Goal: Task Accomplishment & Management: Manage account settings

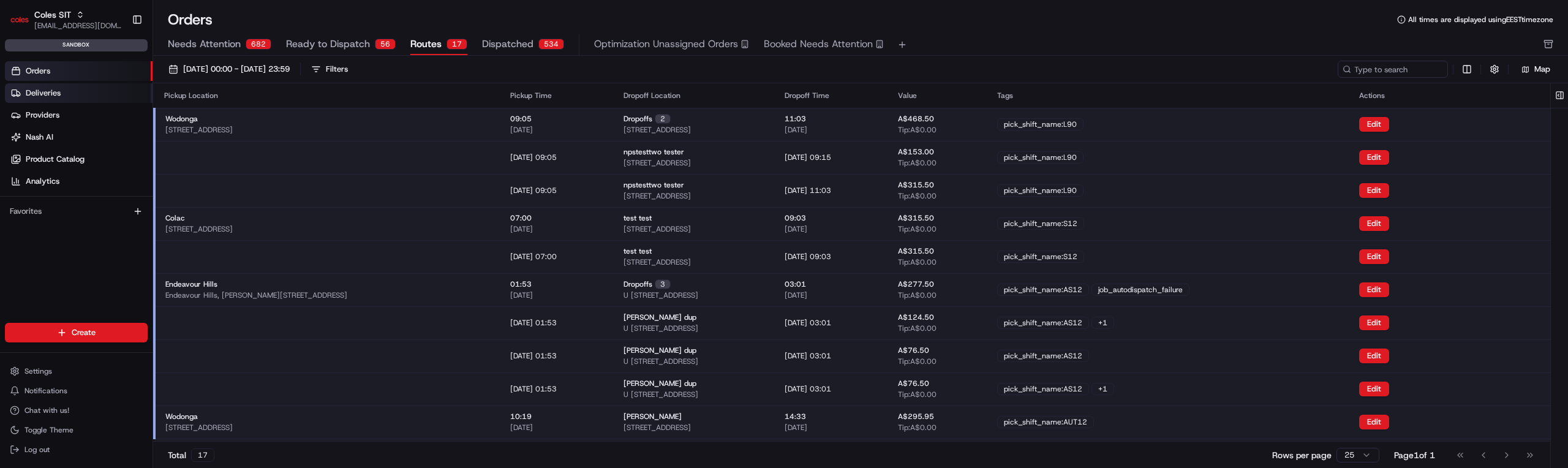
scroll to position [31, 0]
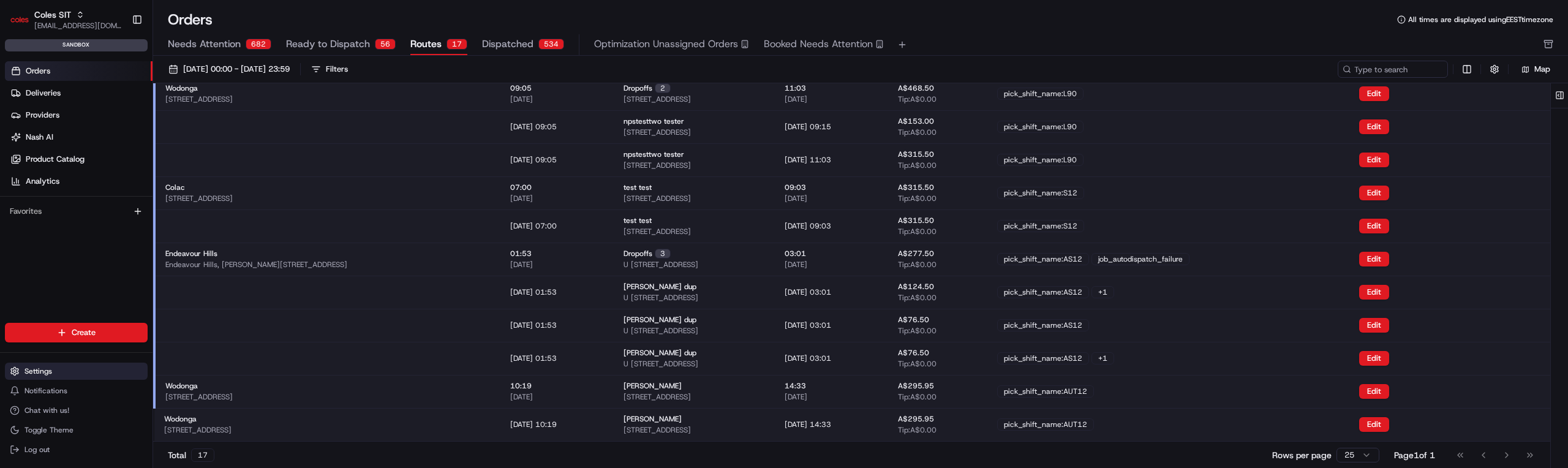
click at [37, 362] on button "Settings" at bounding box center [76, 370] width 142 height 17
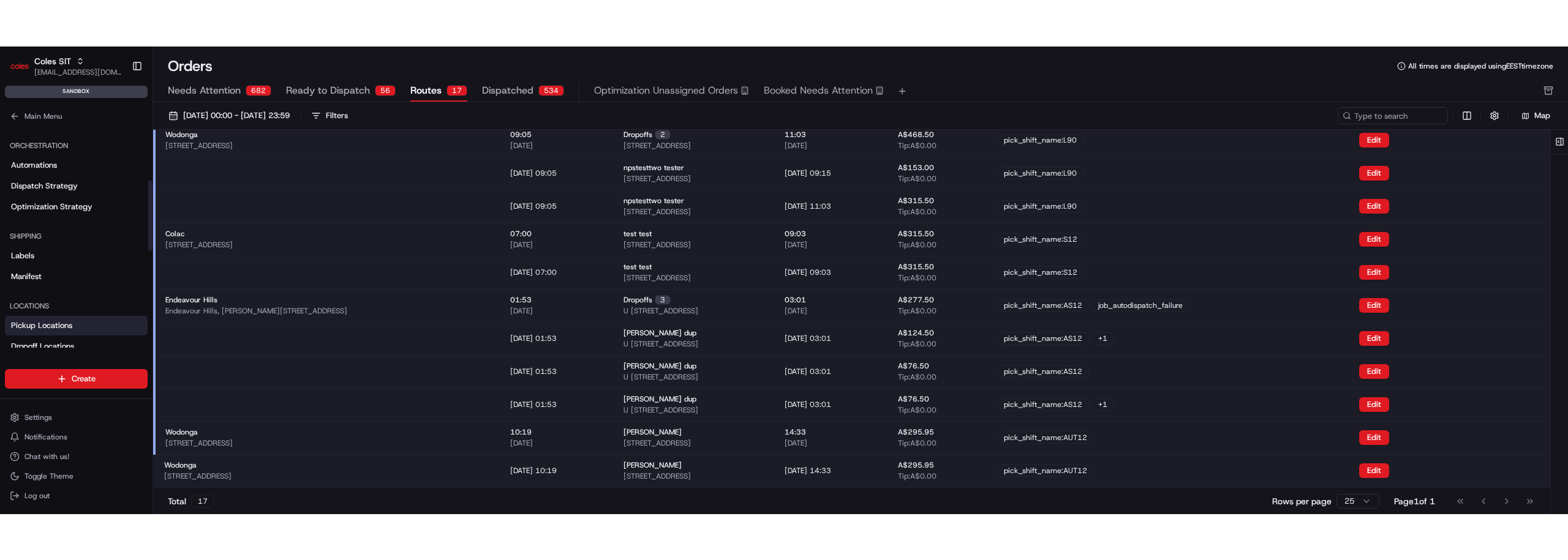
scroll to position [286, 0]
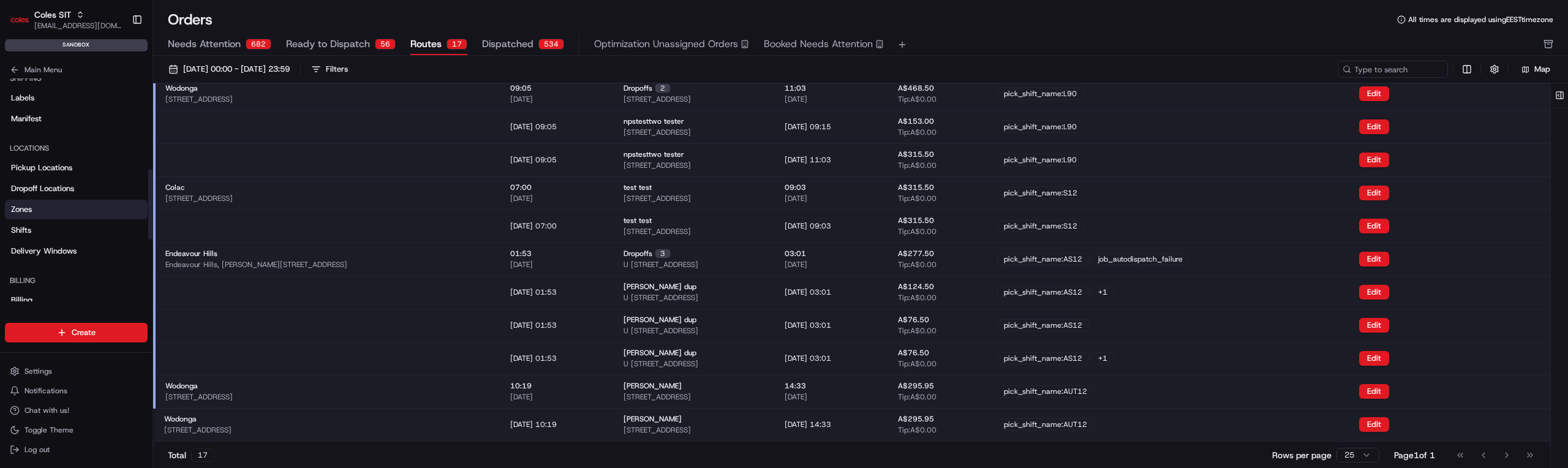
click at [39, 203] on link "Zones" at bounding box center [76, 210] width 142 height 20
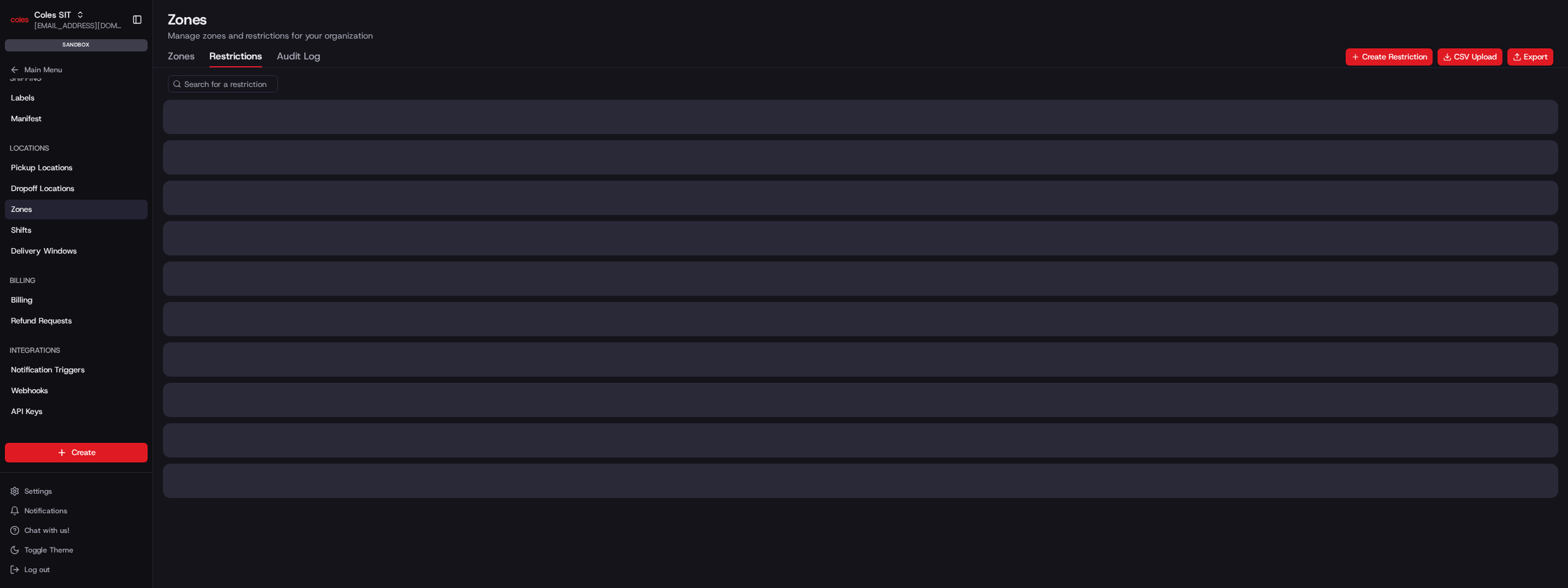
click at [232, 66] on button "Restrictions" at bounding box center [236, 57] width 53 height 21
click at [208, 91] on input at bounding box center [242, 84] width 147 height 17
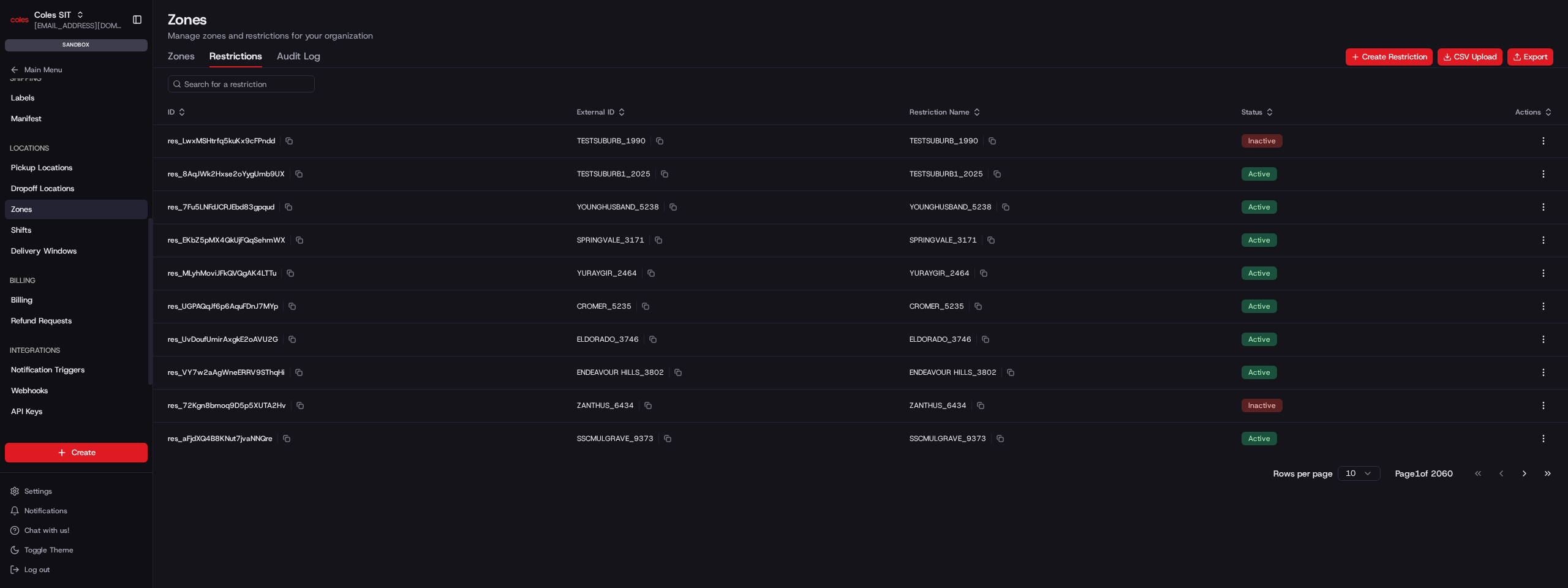
click at [216, 86] on input at bounding box center [242, 84] width 147 height 17
click at [234, 468] on div "res ID External ID Restriction Name Status Actions res_LwxMSHtrfq5kuKx9cFPndd C…" at bounding box center [861, 327] width 1415 height 520
click at [221, 90] on input "res" at bounding box center [242, 84] width 147 height 17
type input "resb"
click at [221, 468] on div "Rows per page 10 Page 1 of 2060 Go to first page Go to previous page Go to next…" at bounding box center [861, 473] width 1415 height 17
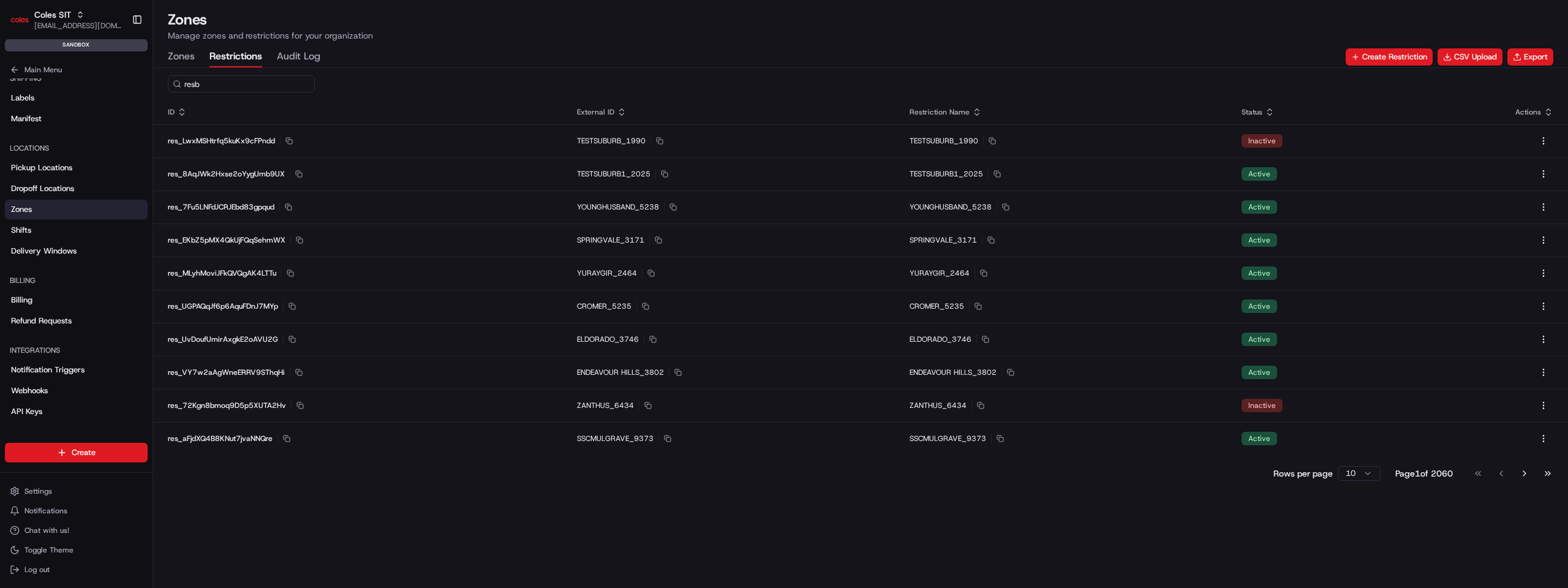
click at [219, 86] on input "resb" at bounding box center [242, 84] width 147 height 17
click at [347, 468] on div "ID External ID Restriction Name Status Actions res_LwxMSHtrfq5kuKx9cFPndd Copy …" at bounding box center [861, 327] width 1415 height 520
click at [1398, 55] on button "Create Restriction" at bounding box center [1388, 57] width 87 height 17
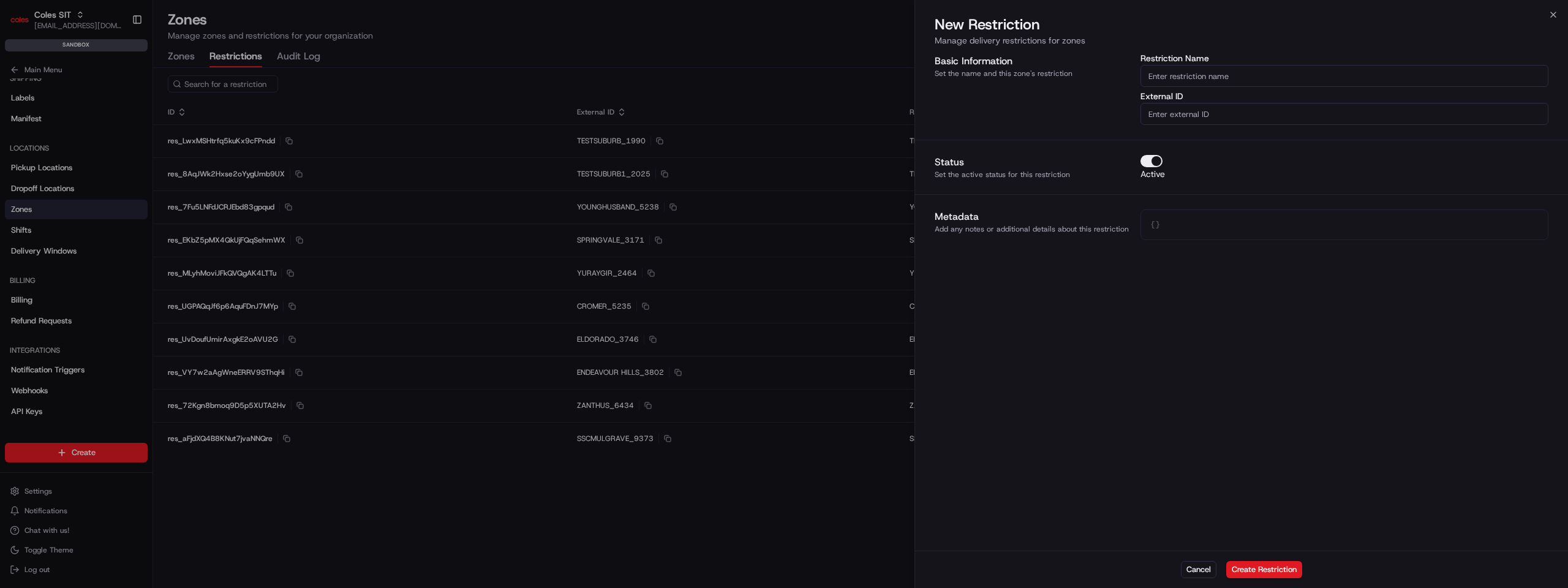
click at [1215, 74] on input "Restriction Name" at bounding box center [1344, 76] width 408 height 22
click at [1006, 270] on div "Basic Information Set the name and this zone's restriction Restriction Name Ext…" at bounding box center [1242, 301] width 653 height 499
click at [1189, 77] on input "Restriction Name" at bounding box center [1344, 76] width 408 height 22
type input "1"
click at [1113, 107] on div "Basic Information Set the name and this zone's restriction" at bounding box center [1032, 89] width 196 height 71
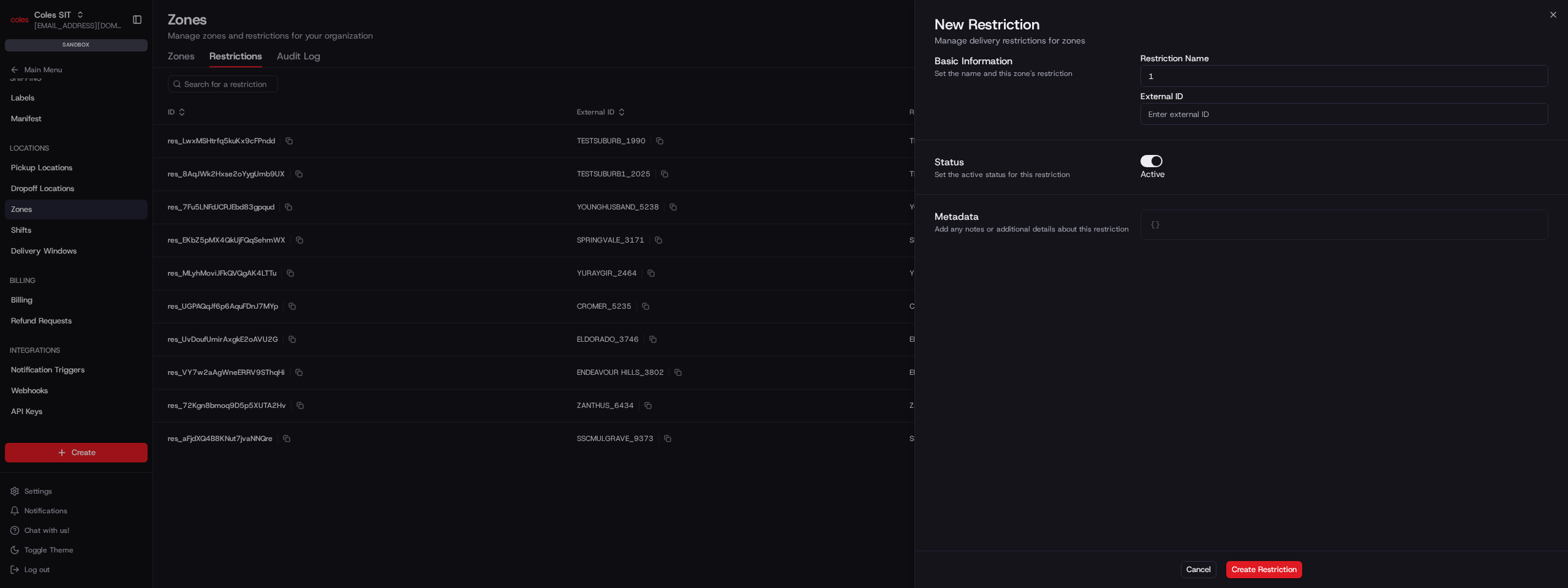
click at [1192, 111] on input "External ID" at bounding box center [1344, 113] width 408 height 22
type input "2"
click at [1172, 69] on input "1" at bounding box center [1344, 76] width 408 height 22
type input "Name"
type input "External name"
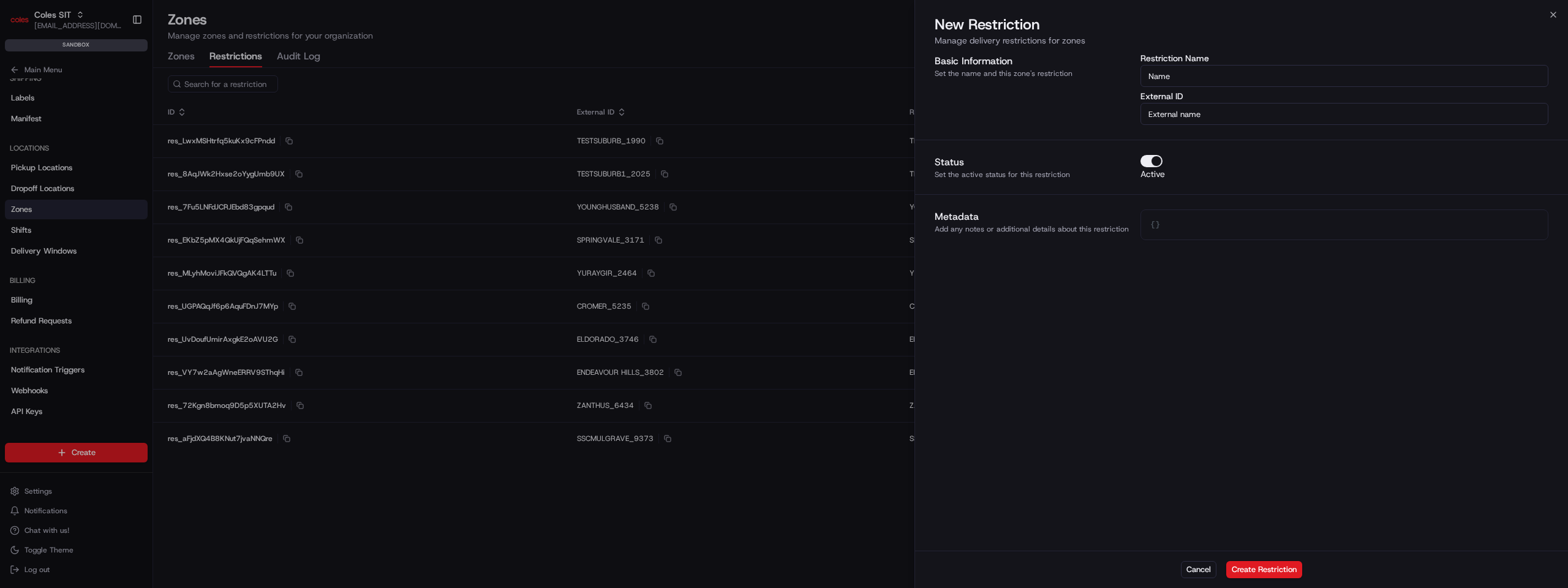
click at [1098, 446] on div "Basic Information Set the name and this zone's restriction Restriction Name Nam…" at bounding box center [1242, 301] width 653 height 499
click at [1286, 468] on button "Create Restriction" at bounding box center [1264, 569] width 76 height 17
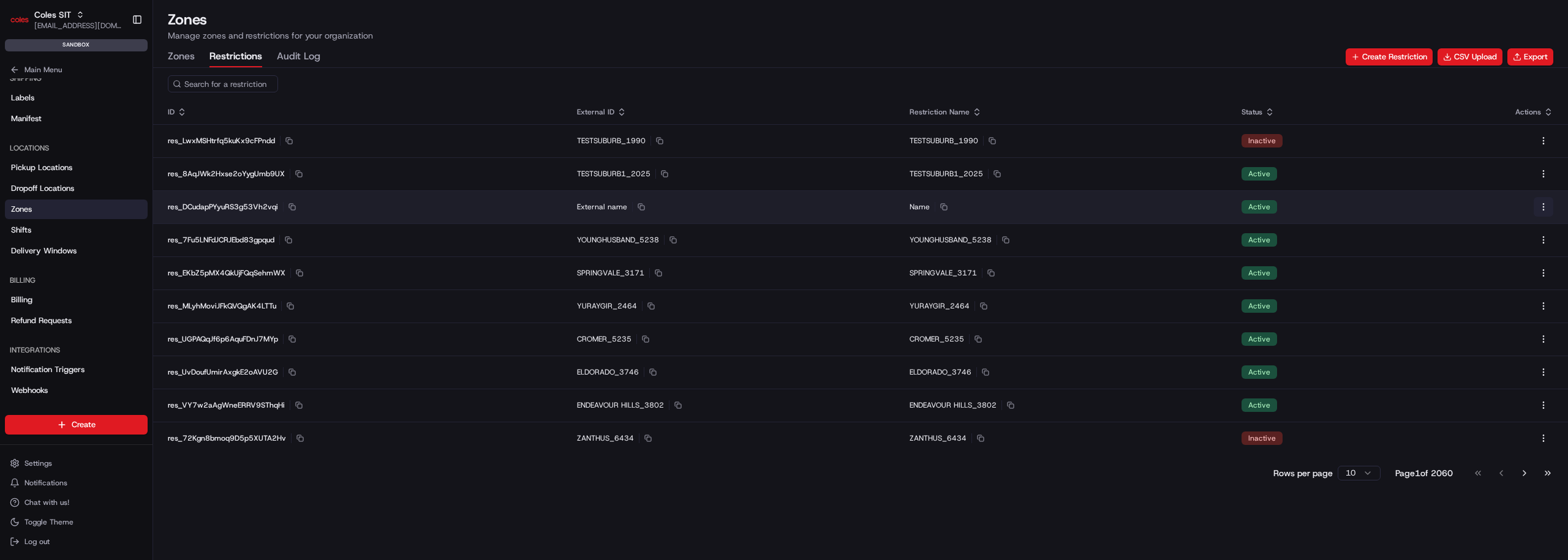
click at [1538, 202] on button at bounding box center [1543, 207] width 20 height 20
click at [1547, 201] on button at bounding box center [1543, 207] width 20 height 20
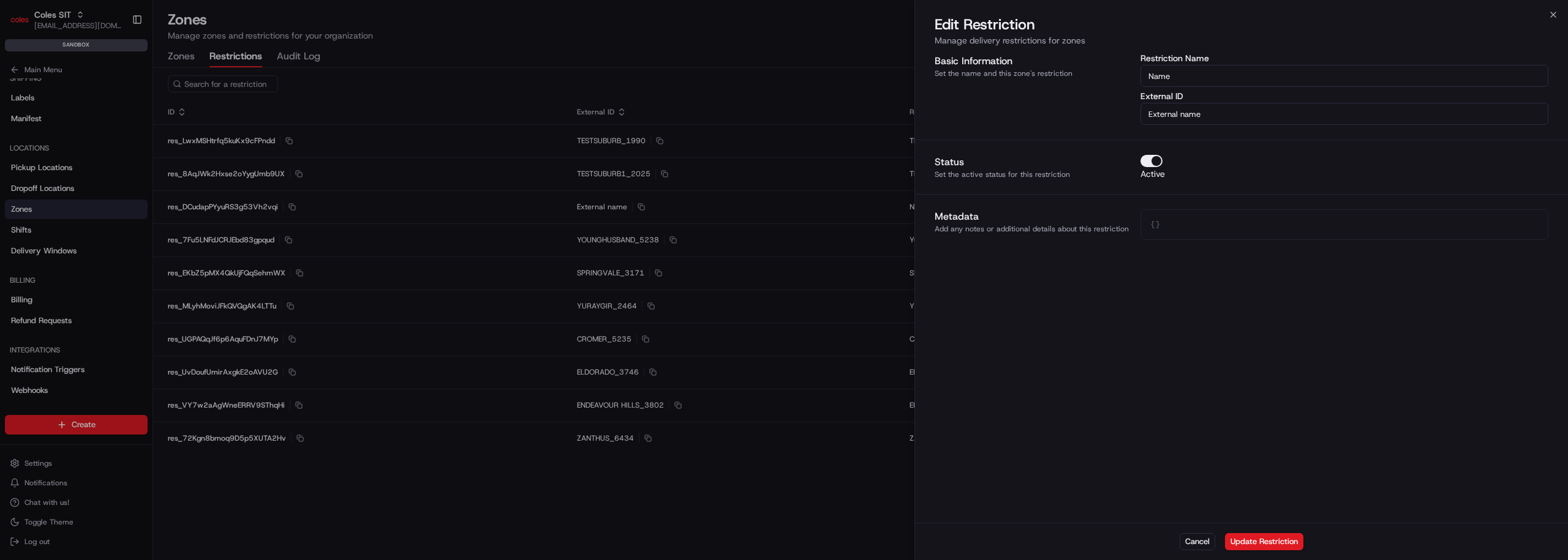
click at [1146, 159] on button "Active" at bounding box center [1151, 161] width 22 height 12
click at [1241, 467] on button "Update Restriction" at bounding box center [1264, 541] width 79 height 17
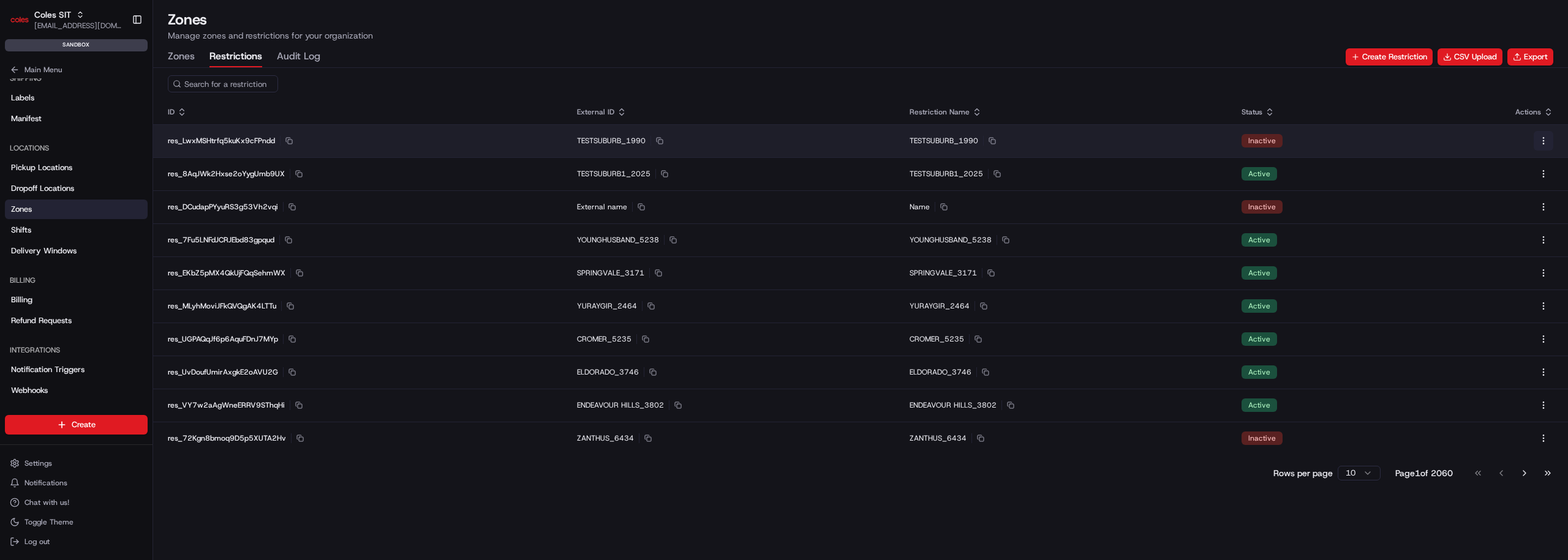
click at [1543, 139] on button at bounding box center [1543, 141] width 20 height 20
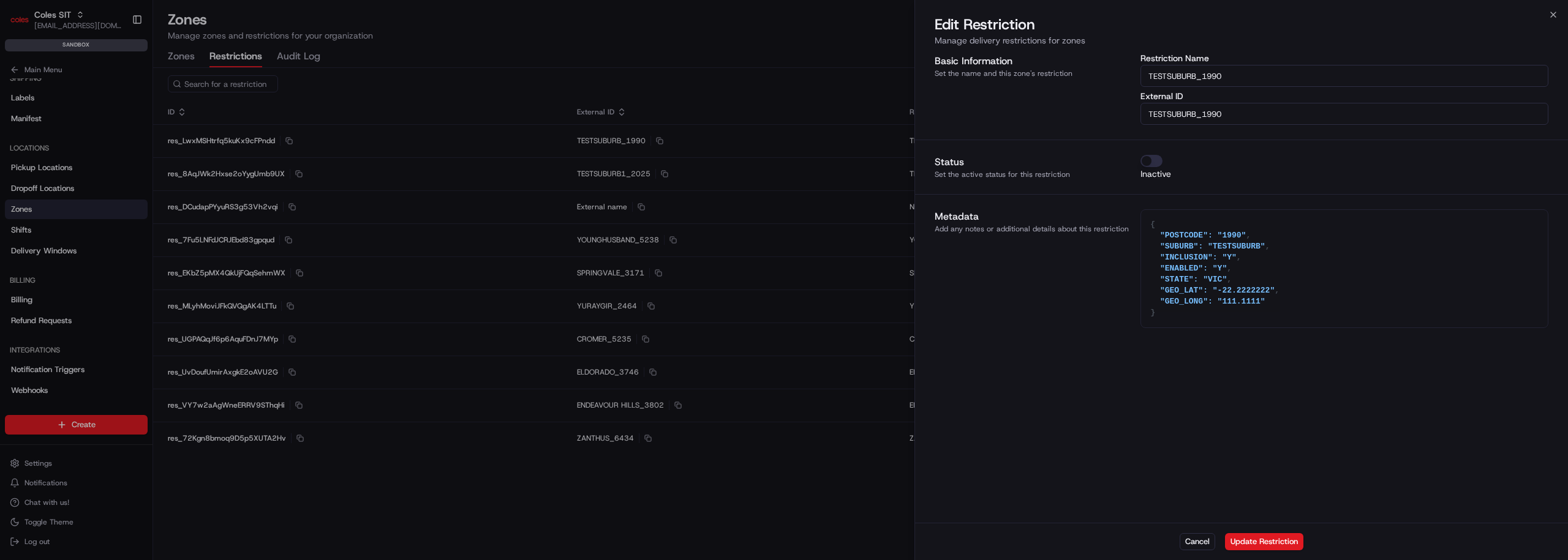
type textarea "{}"
click at [855, 211] on div at bounding box center [784, 280] width 1568 height 560
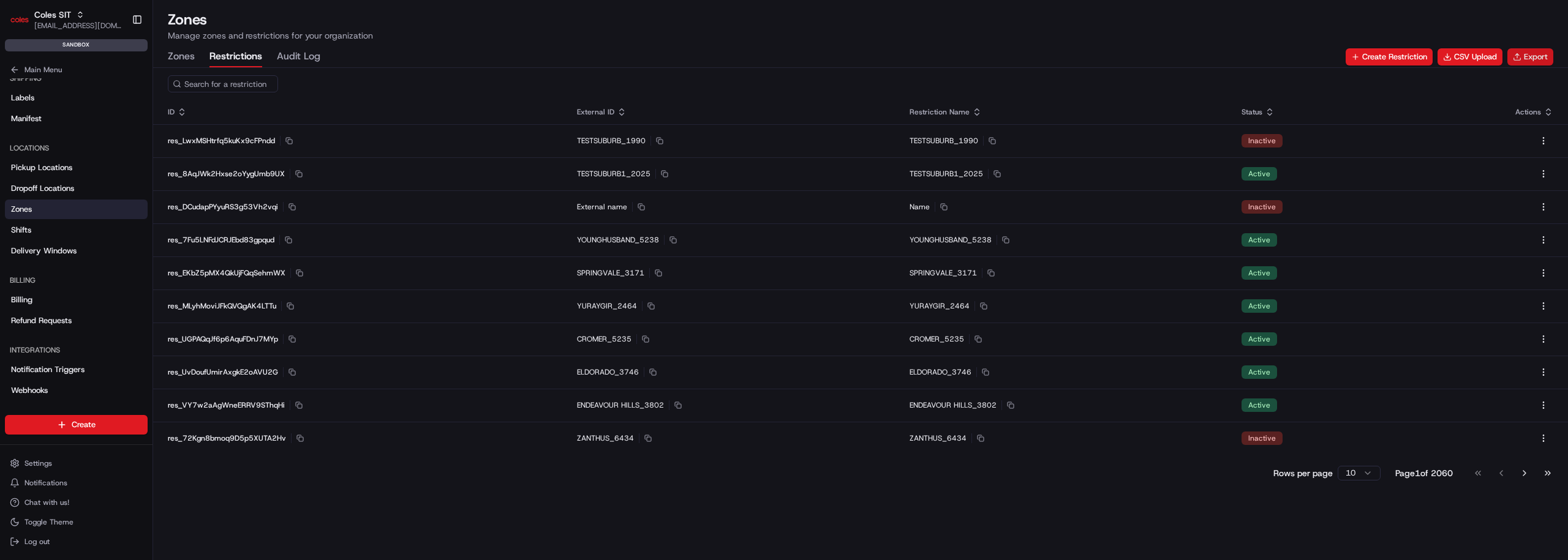
click at [1530, 59] on button "Export" at bounding box center [1530, 57] width 46 height 17
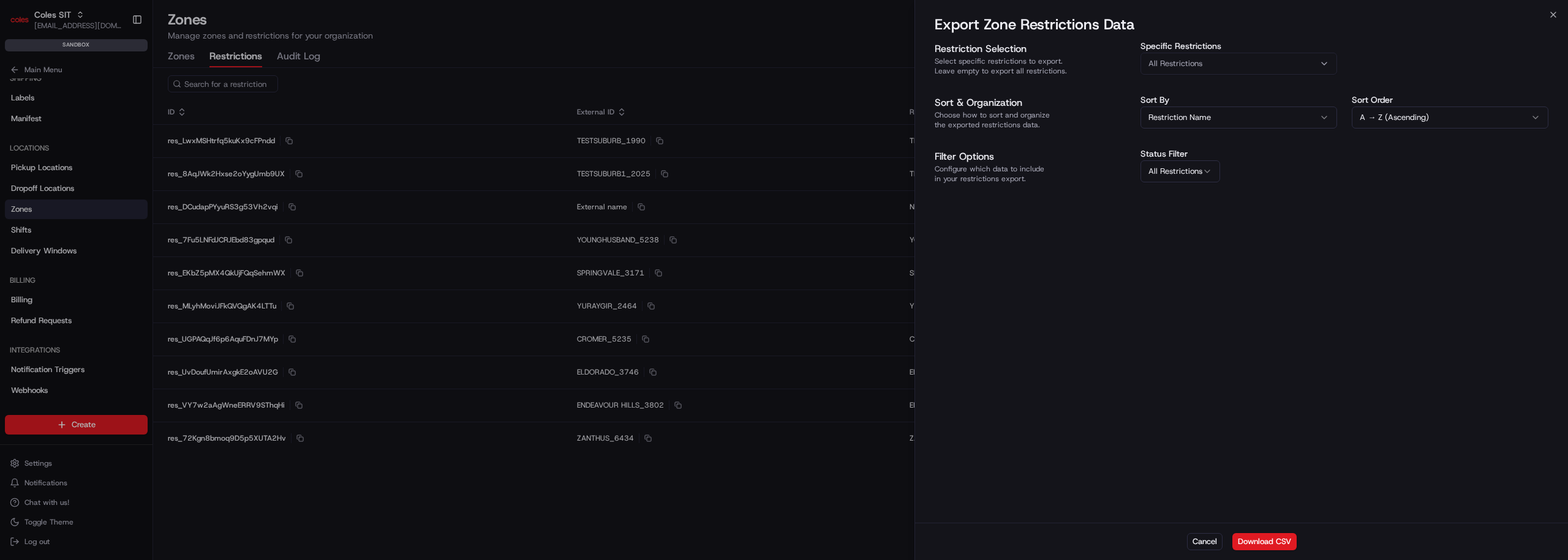
click at [1201, 44] on label "Specific Restrictions" at bounding box center [1239, 46] width 197 height 9
click at [1196, 63] on span "All Restrictions" at bounding box center [1175, 63] width 54 height 11
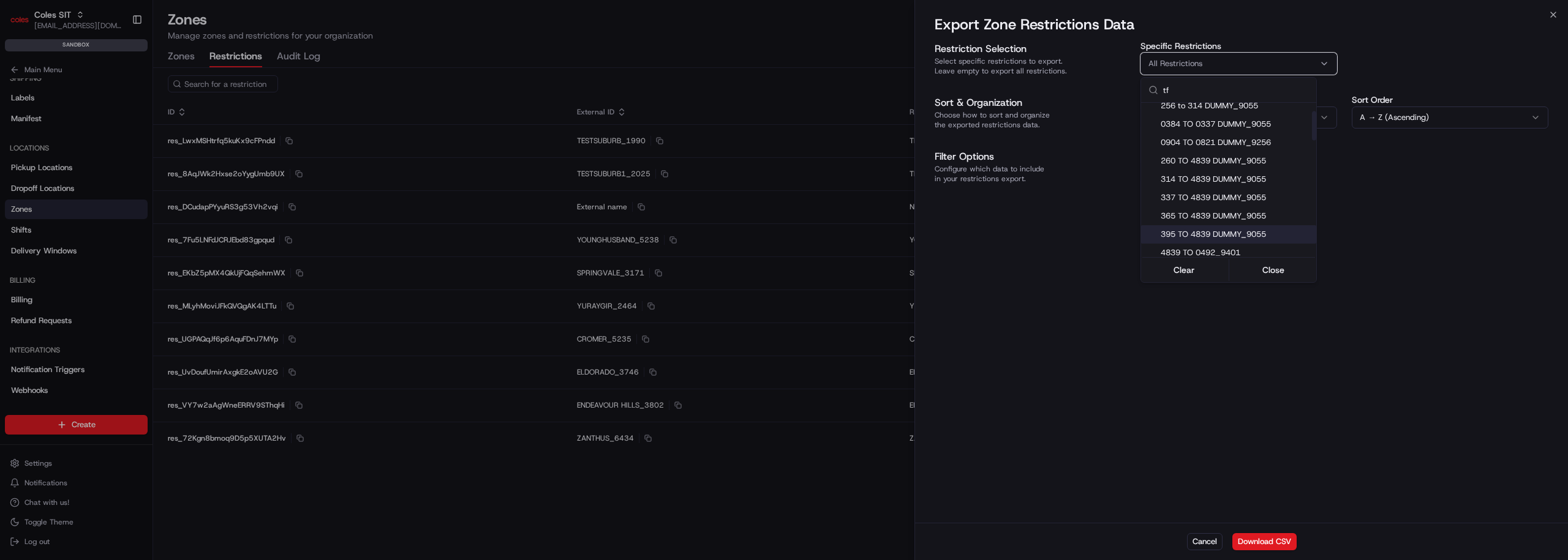
scroll to position [25, 0]
type input "tff"
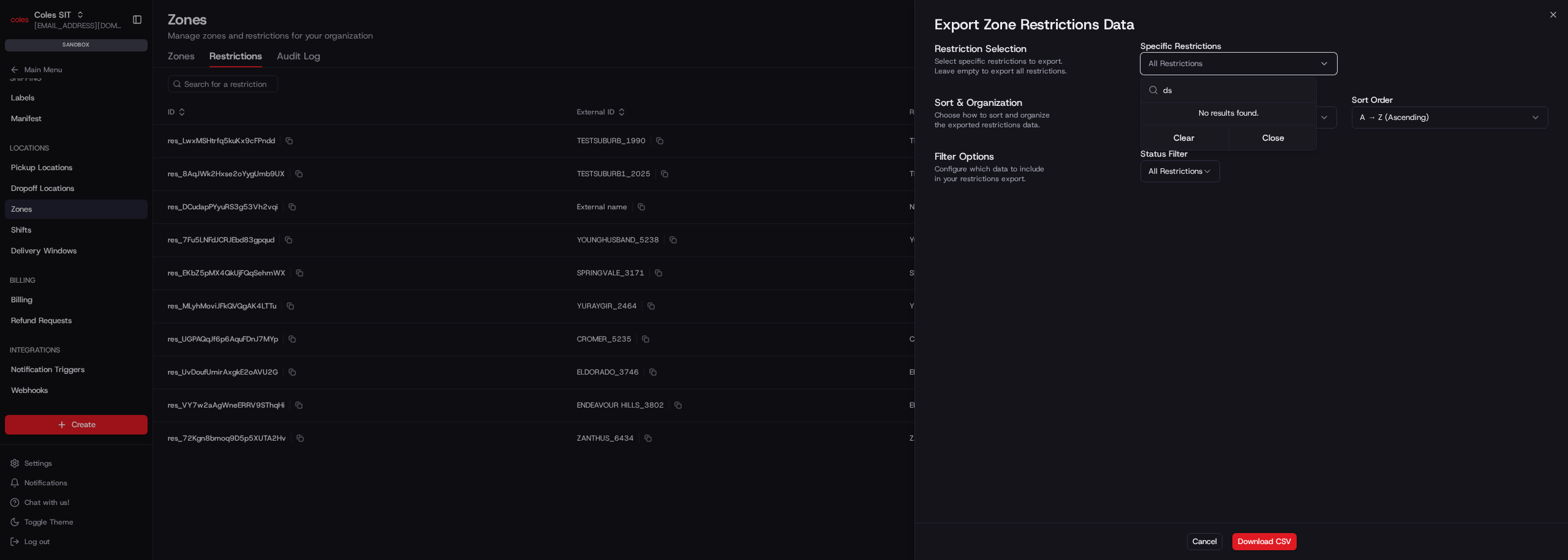
type input "d"
type input "0314"
click at [1112, 269] on div at bounding box center [784, 280] width 1568 height 560
